Goal: Transaction & Acquisition: Obtain resource

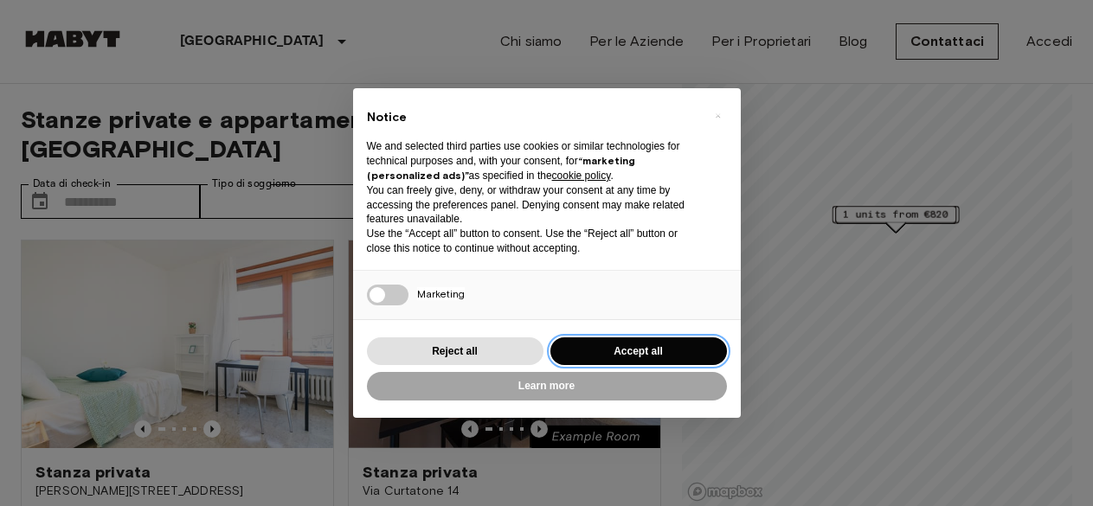
click at [620, 353] on button "Accept all" at bounding box center [638, 352] width 177 height 29
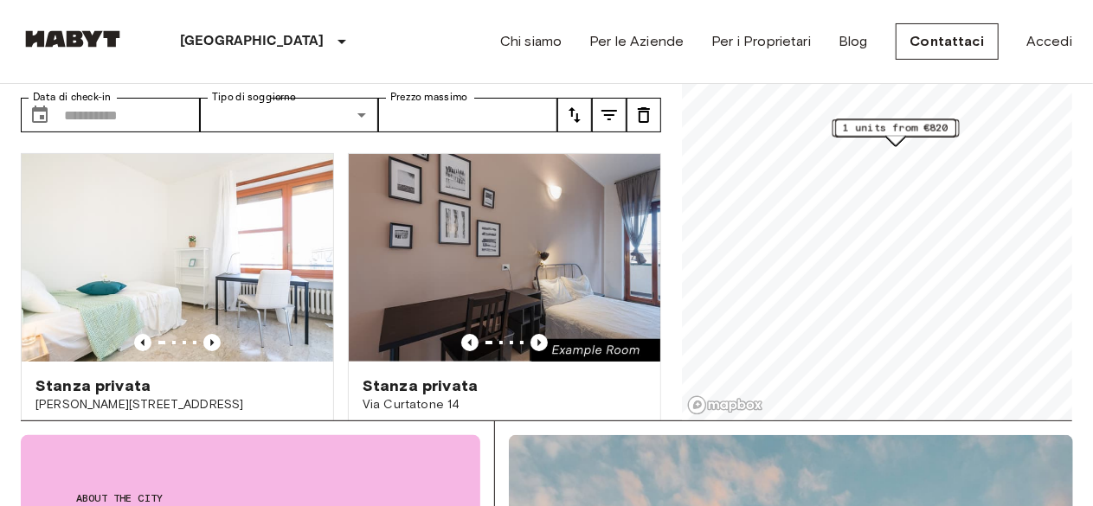
scroll to position [173, 0]
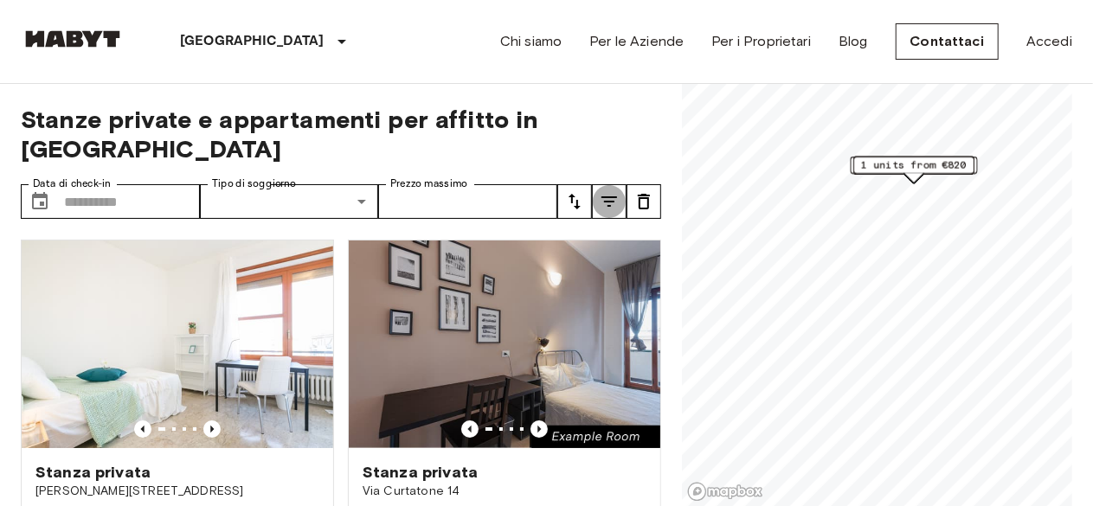
click at [601, 191] on icon "tune" at bounding box center [609, 201] width 21 height 21
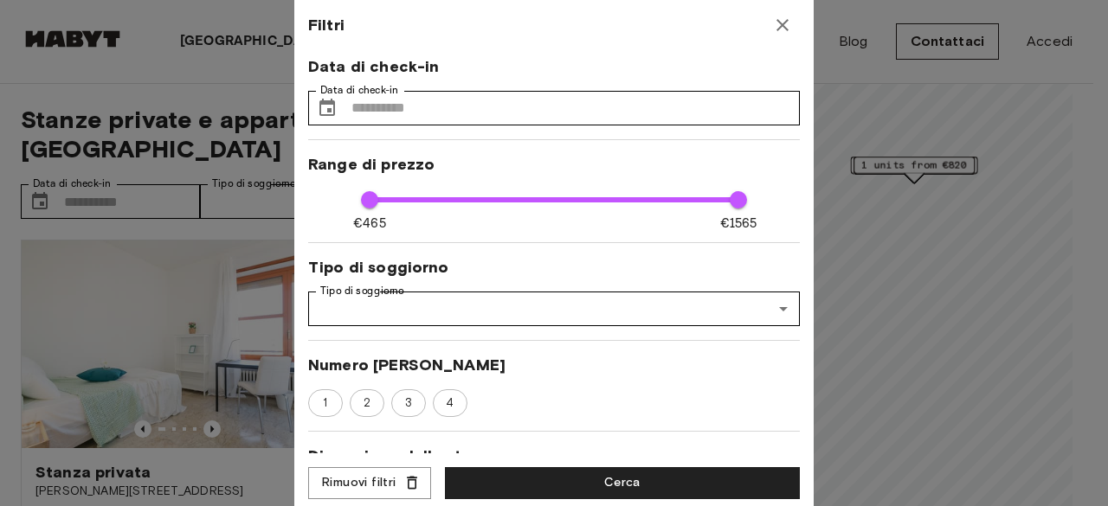
click at [782, 29] on icon "button" at bounding box center [782, 25] width 21 height 21
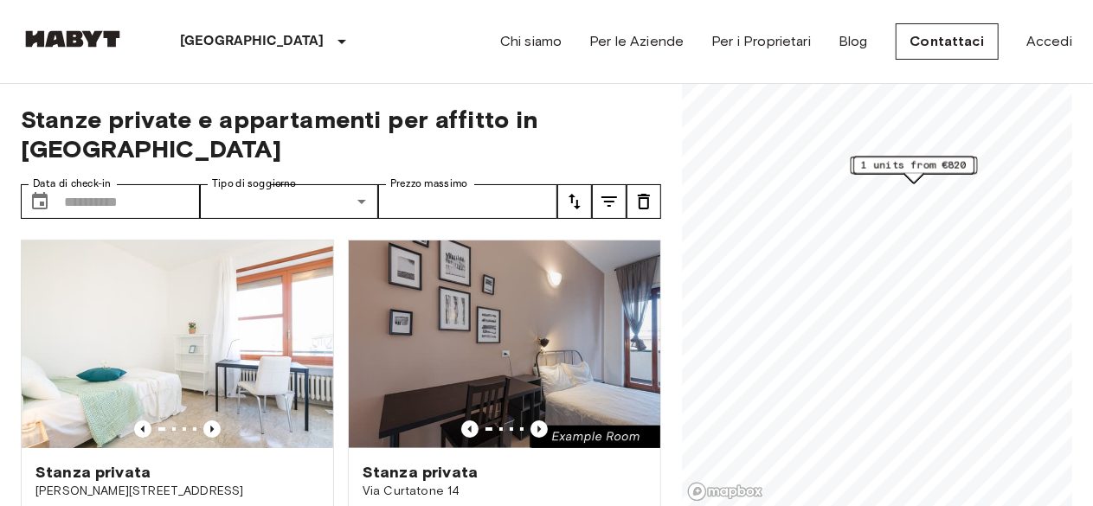
click at [573, 191] on icon "tune" at bounding box center [574, 201] width 21 height 21
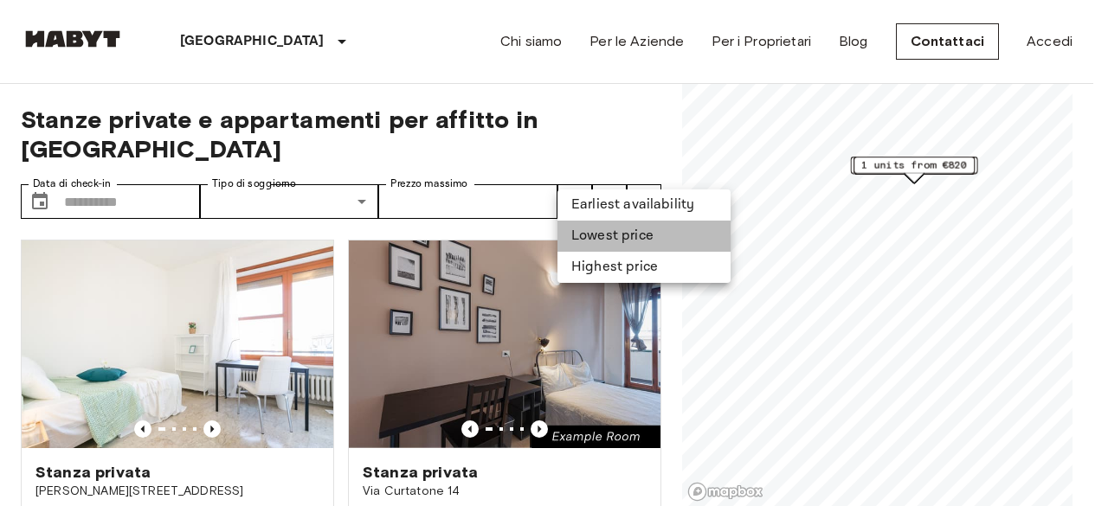
click at [605, 233] on li "Lowest price" at bounding box center [643, 236] width 173 height 31
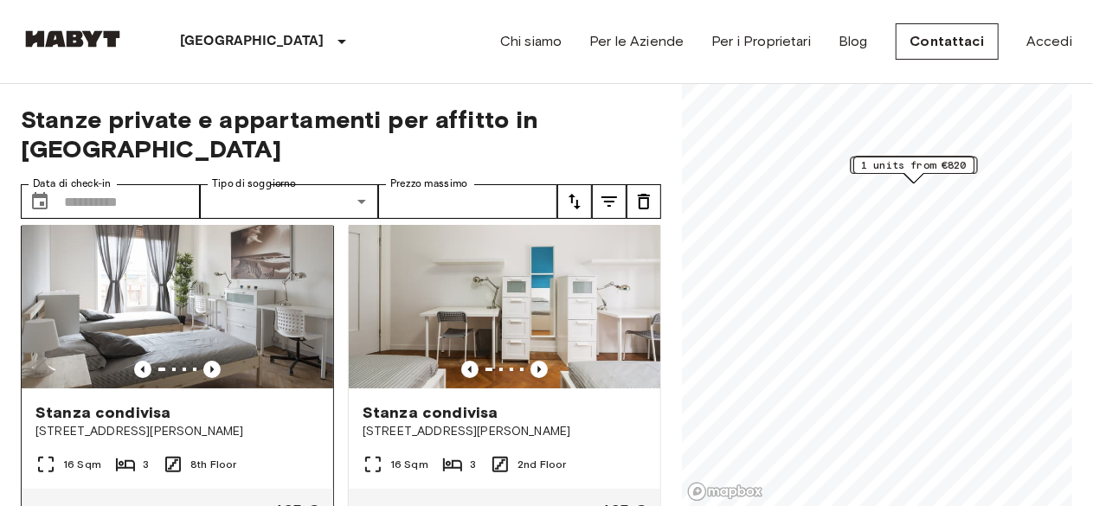
scroll to position [87, 0]
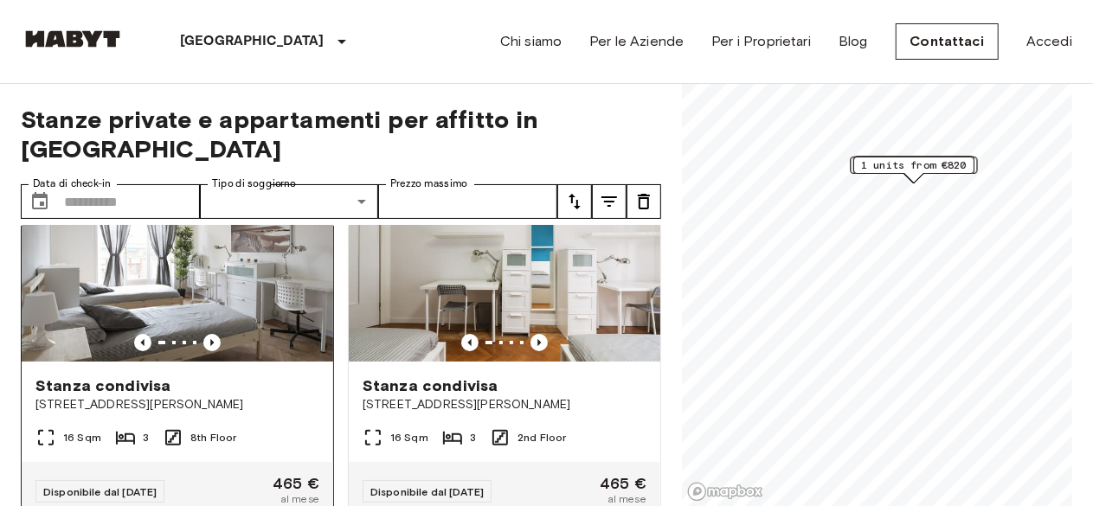
click at [249, 396] on span "[STREET_ADDRESS][PERSON_NAME]" at bounding box center [177, 404] width 284 height 17
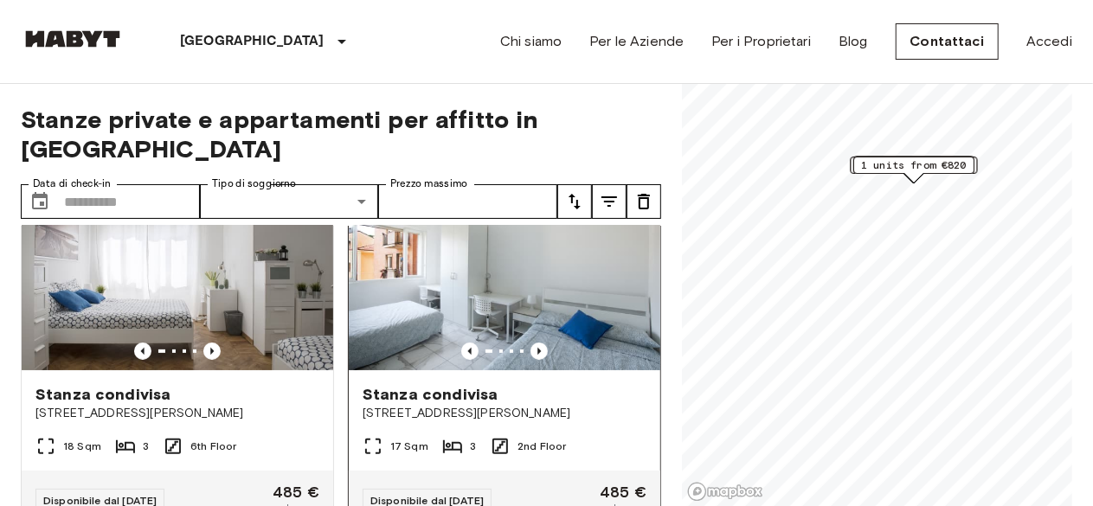
scroll to position [519, 0]
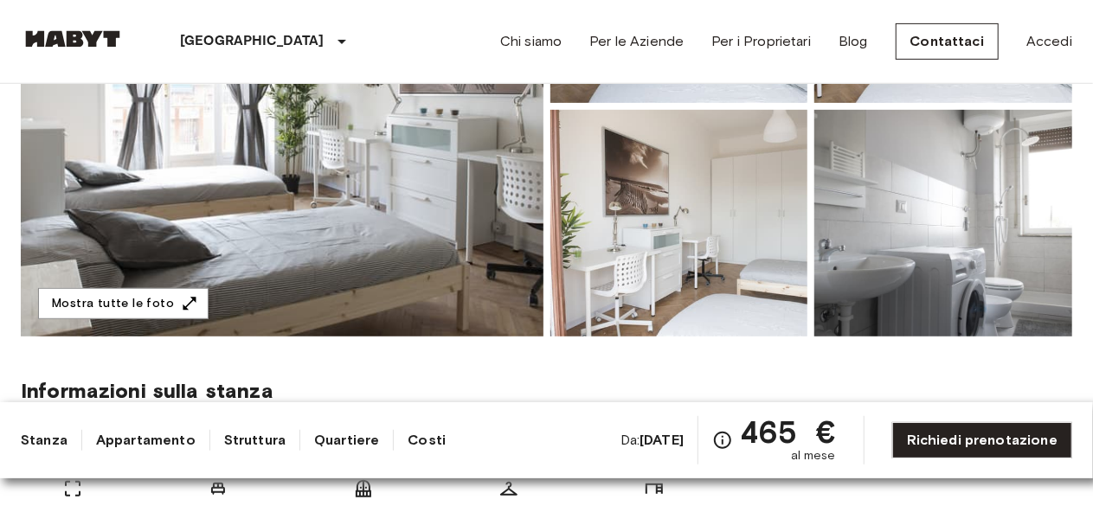
click at [414, 443] on link "Costi" at bounding box center [427, 440] width 38 height 21
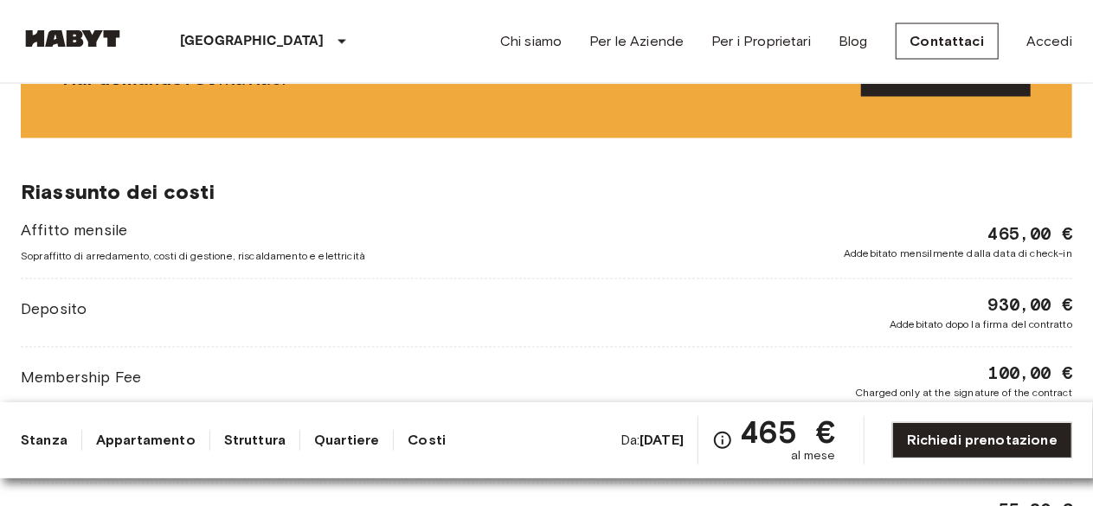
scroll to position [1625, 0]
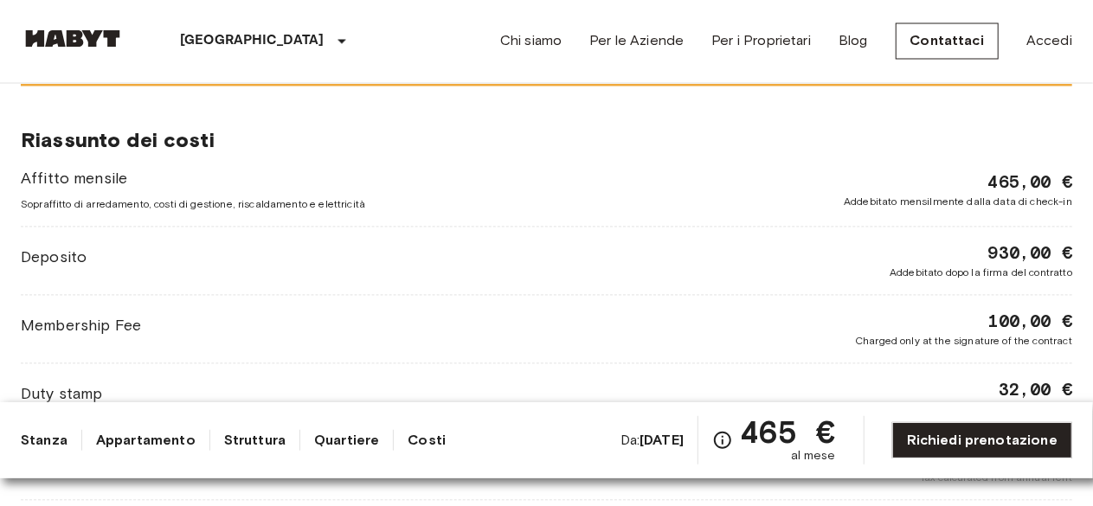
click at [193, 202] on span "Sopraffitto di arredamento, costi di gestione, riscaldamento e elettricità" at bounding box center [193, 205] width 344 height 16
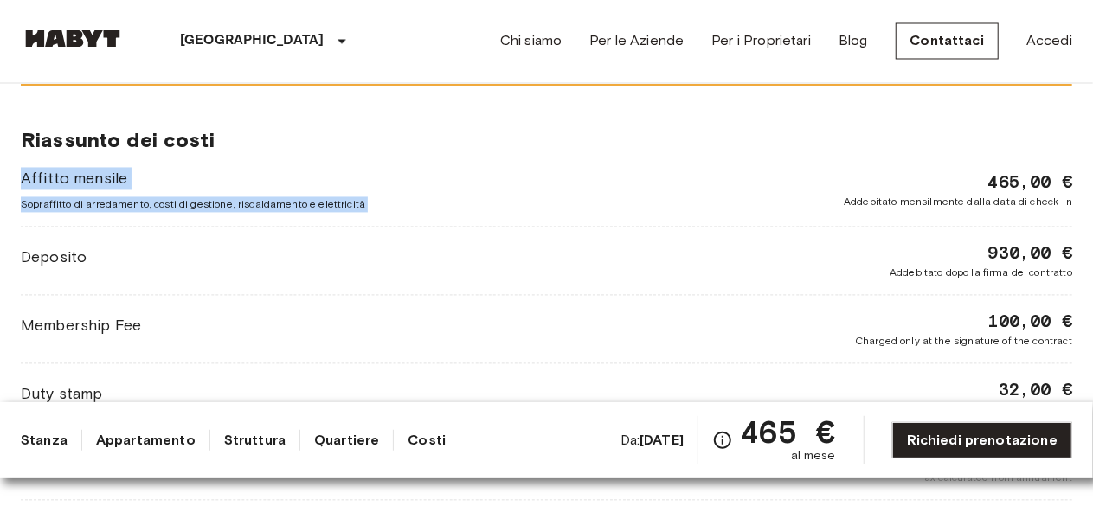
drag, startPoint x: 193, startPoint y: 202, endPoint x: 166, endPoint y: 162, distance: 48.0
click at [166, 162] on div "Riassunto dei costi Affitto mensile Sopraffitto di arredamento, costi di gestio…" at bounding box center [547, 342] width 1052 height 510
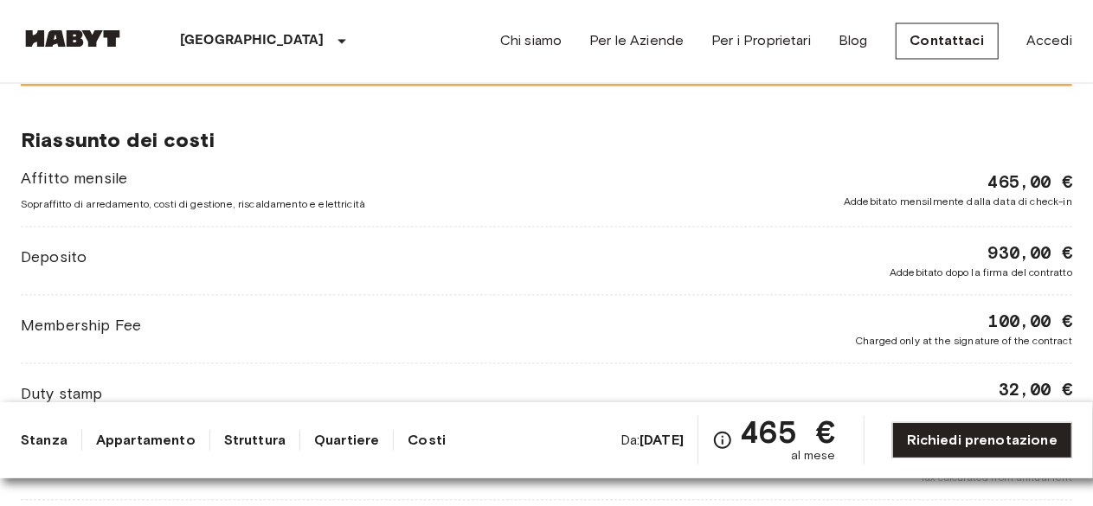
click at [166, 162] on div "Riassunto dei costi Affitto mensile Sopraffitto di arredamento, costi di gestio…" at bounding box center [547, 342] width 1052 height 510
click at [228, 216] on div "Affitto mensile Sopraffitto di arredamento, costi di gestione, riscaldamento e …" at bounding box center [547, 361] width 1052 height 387
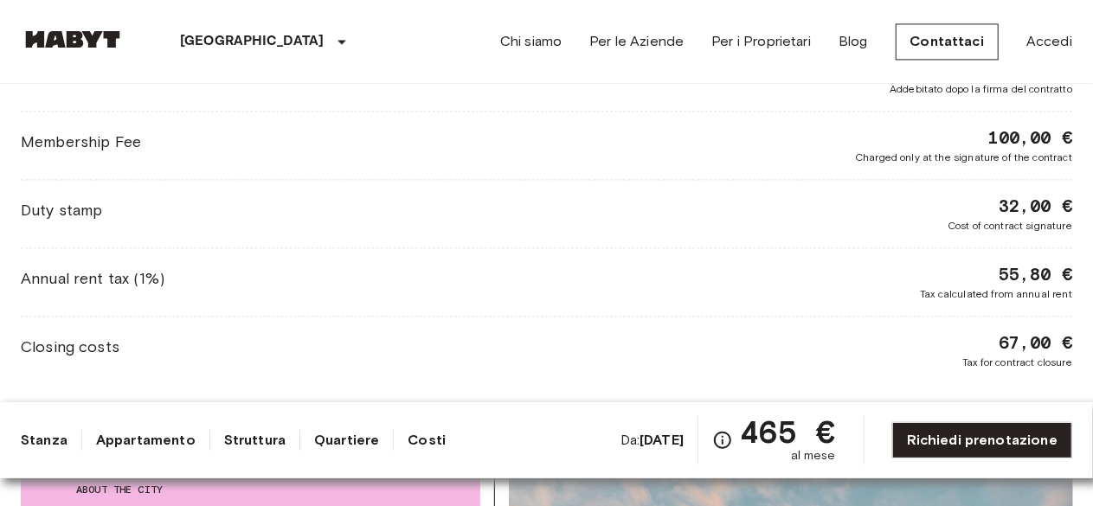
scroll to position [1884, 0]
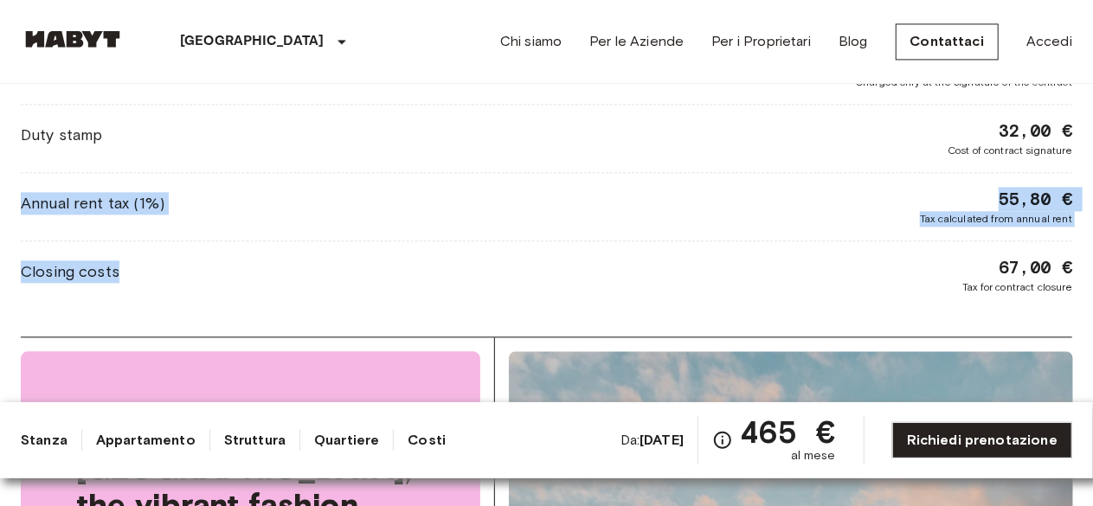
drag, startPoint x: 209, startPoint y: 268, endPoint x: 293, endPoint y: 235, distance: 90.5
click at [290, 234] on div "Affitto mensile Sopraffitto di arredamento, costi di gestione, riscaldamento e …" at bounding box center [547, 101] width 1052 height 387
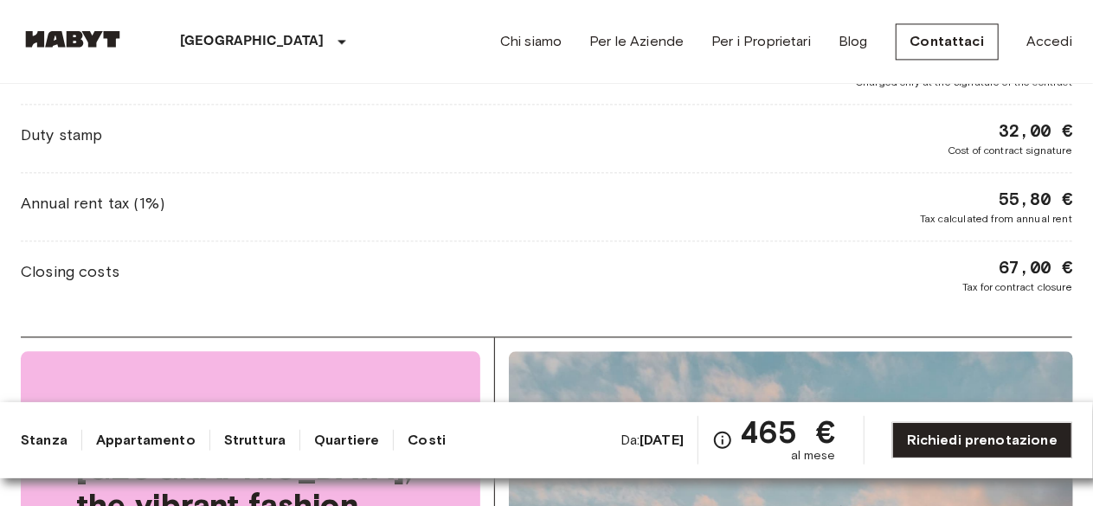
click at [600, 181] on div "Affitto mensile Sopraffitto di arredamento, costi di gestione, riscaldamento e …" at bounding box center [547, 101] width 1052 height 387
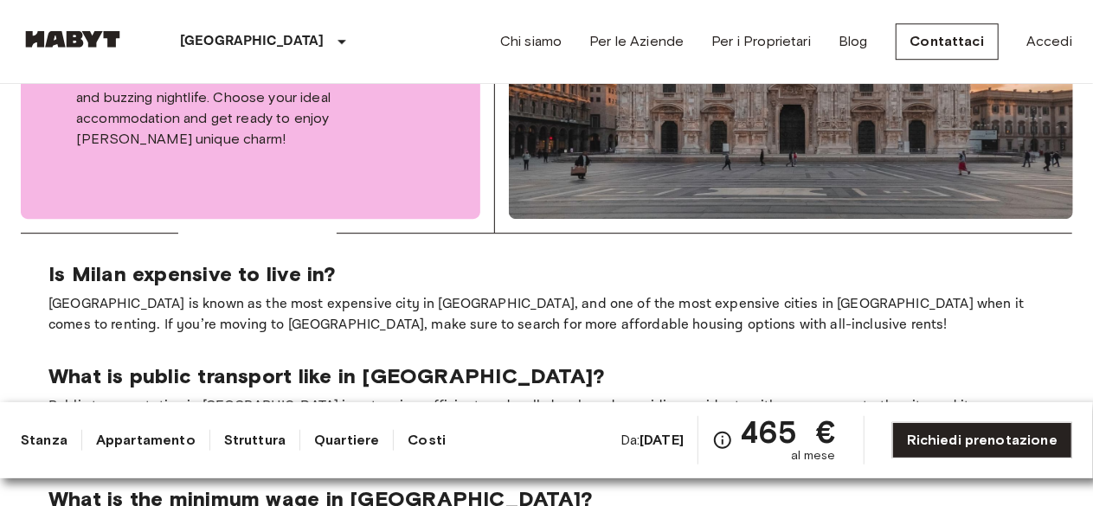
scroll to position [2663, 0]
